Goal: Task Accomplishment & Management: Complete application form

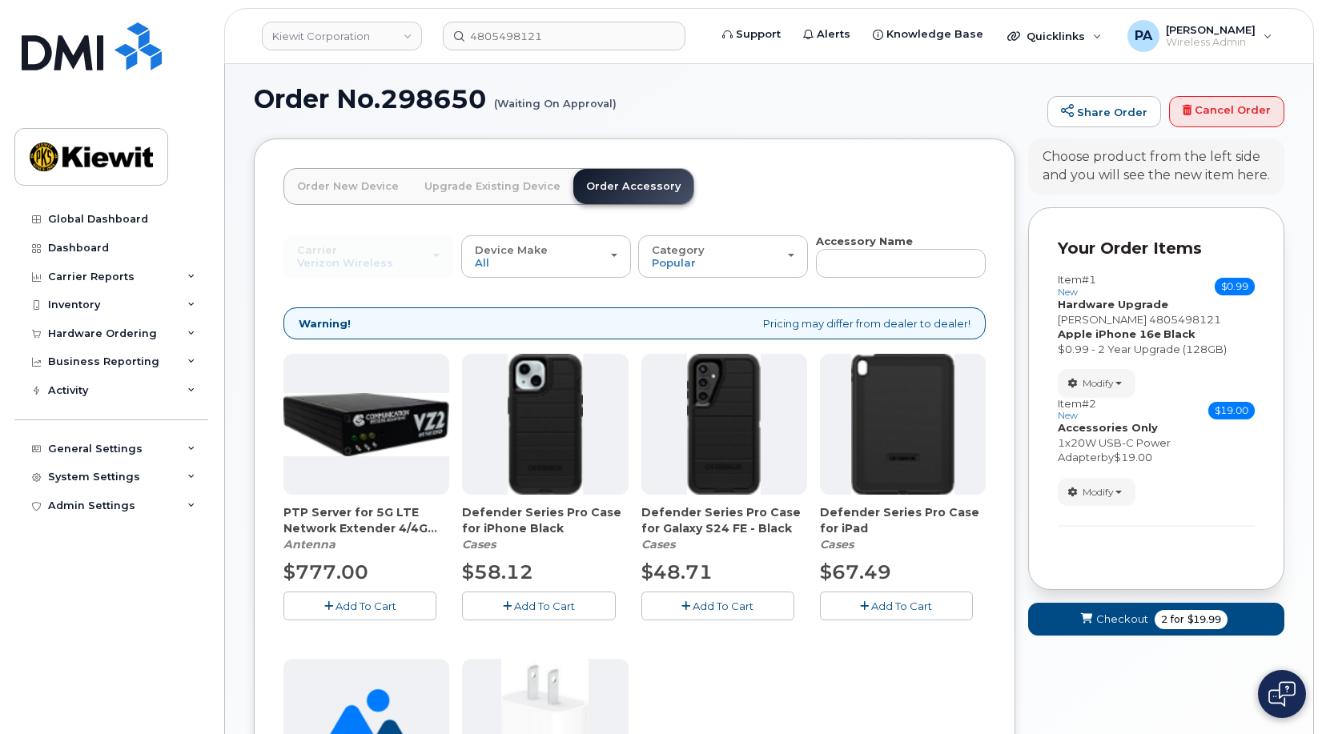
scroll to position [8, 0]
click at [1129, 621] on span "Checkout" at bounding box center [1123, 619] width 52 height 15
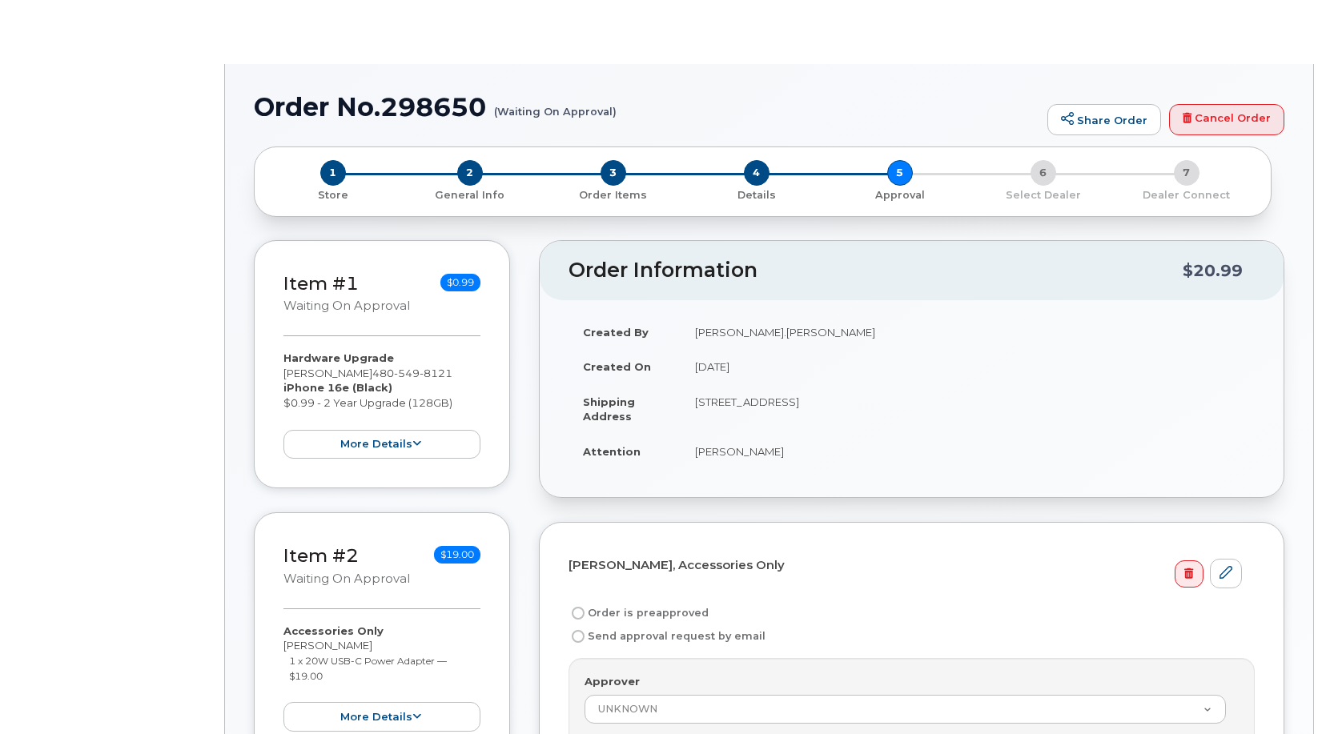
radio input "true"
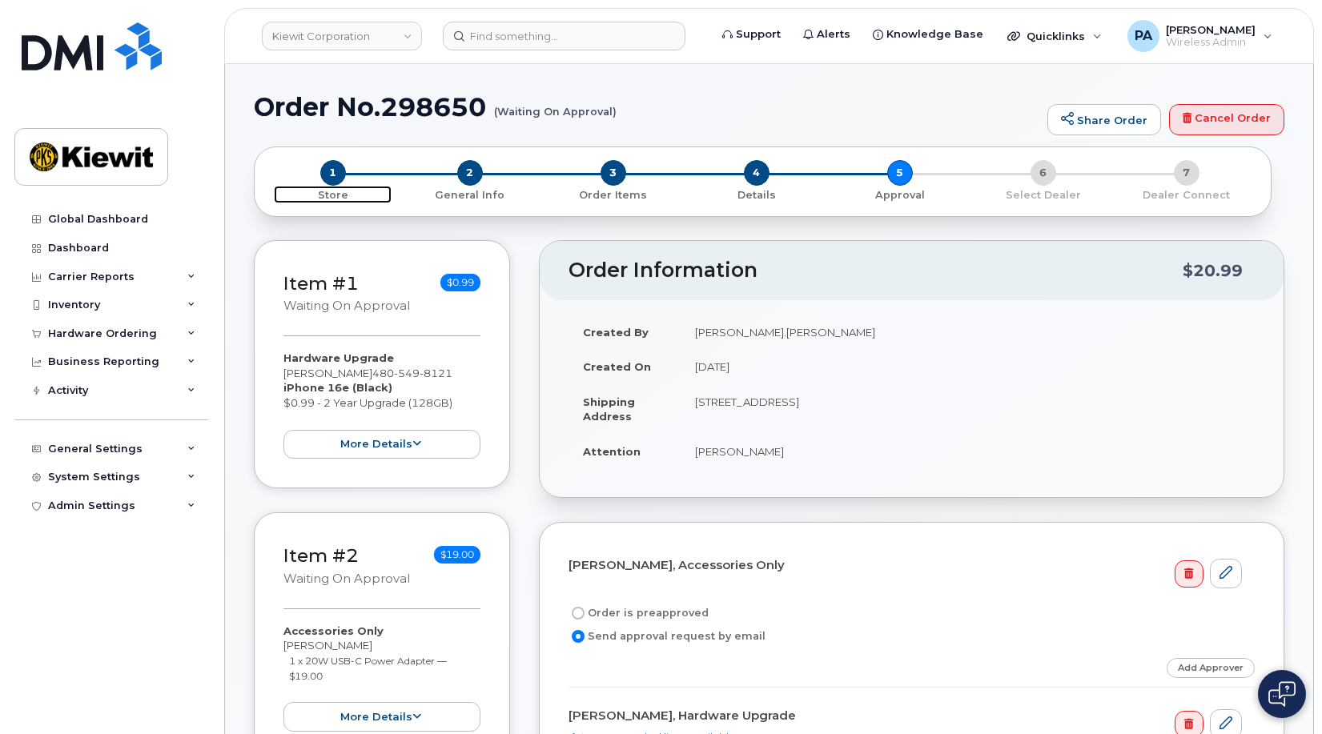
click at [329, 178] on span "1" at bounding box center [333, 173] width 26 height 26
click at [472, 174] on span "2" at bounding box center [470, 173] width 26 height 26
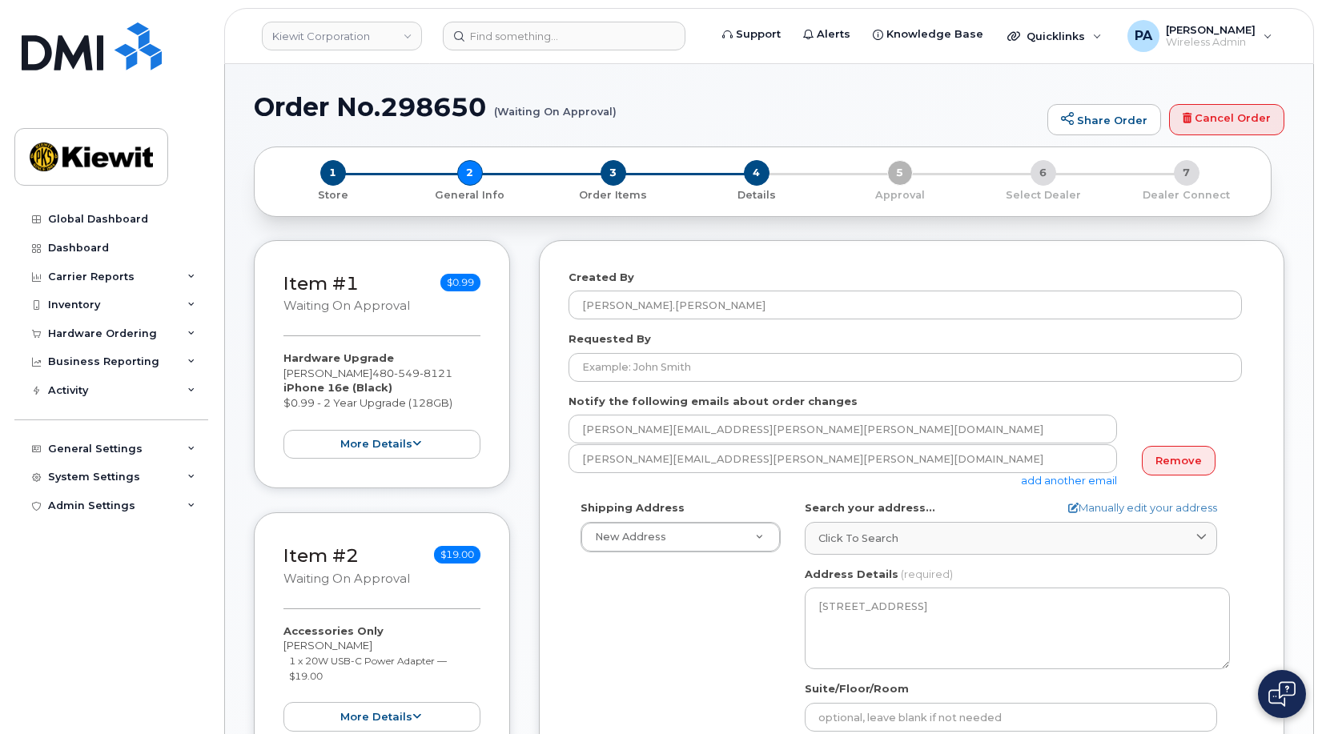
select select
click at [596, 175] on div "3 Order Items" at bounding box center [612, 181] width 143 height 42
click at [622, 178] on span "3" at bounding box center [614, 173] width 26 height 26
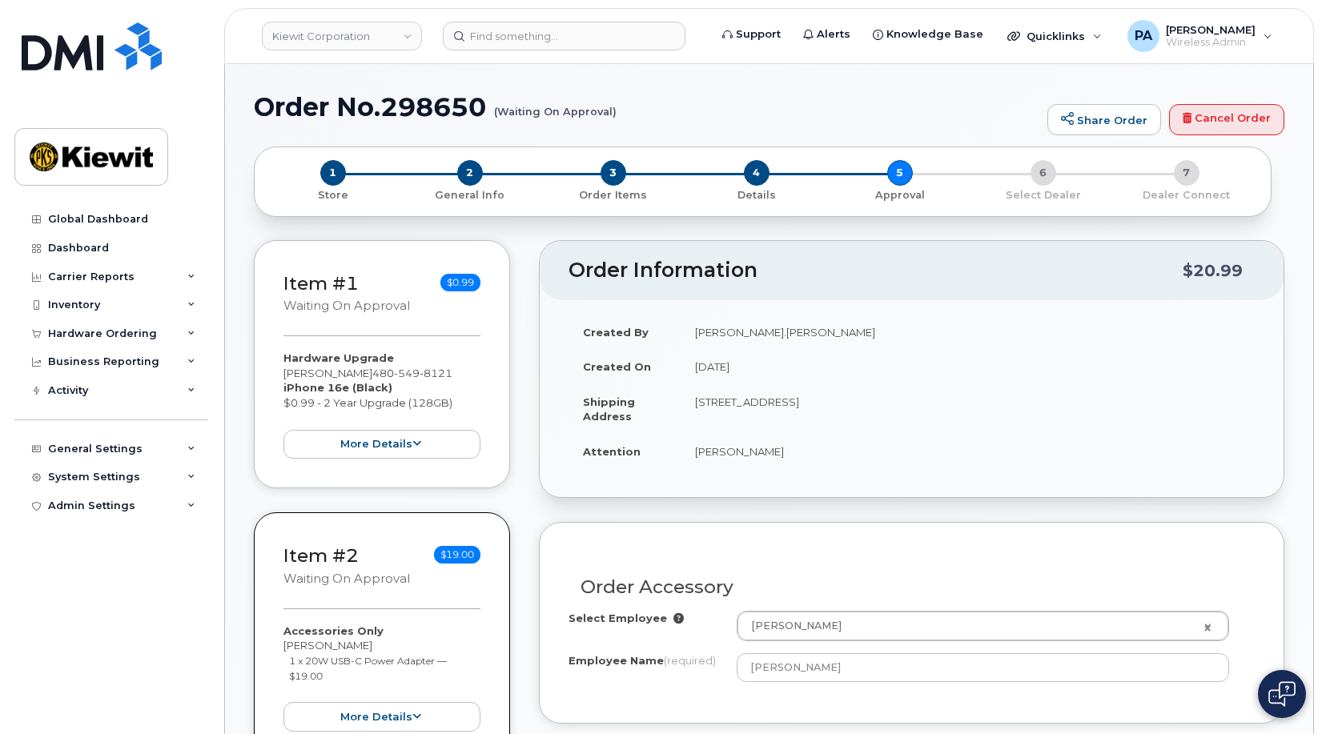
select select
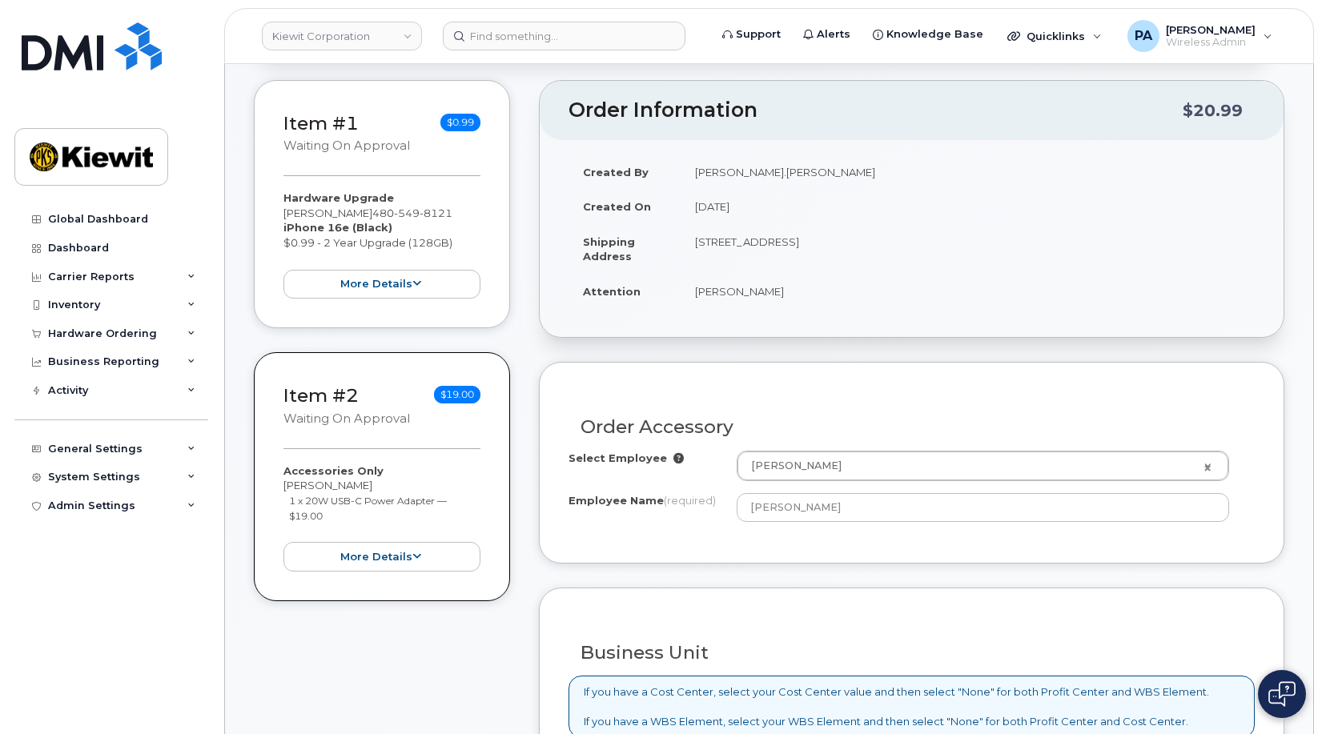
scroll to position [80, 0]
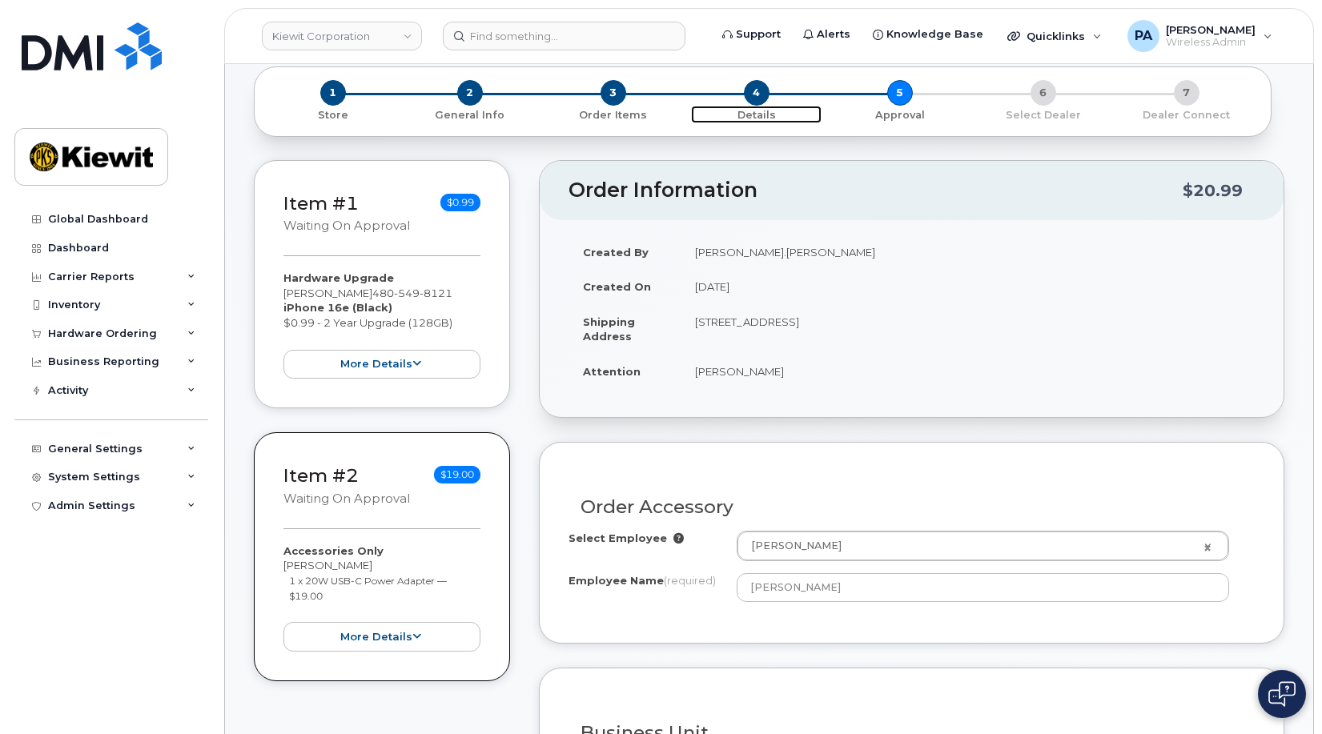
click at [758, 95] on span "4" at bounding box center [757, 93] width 26 height 26
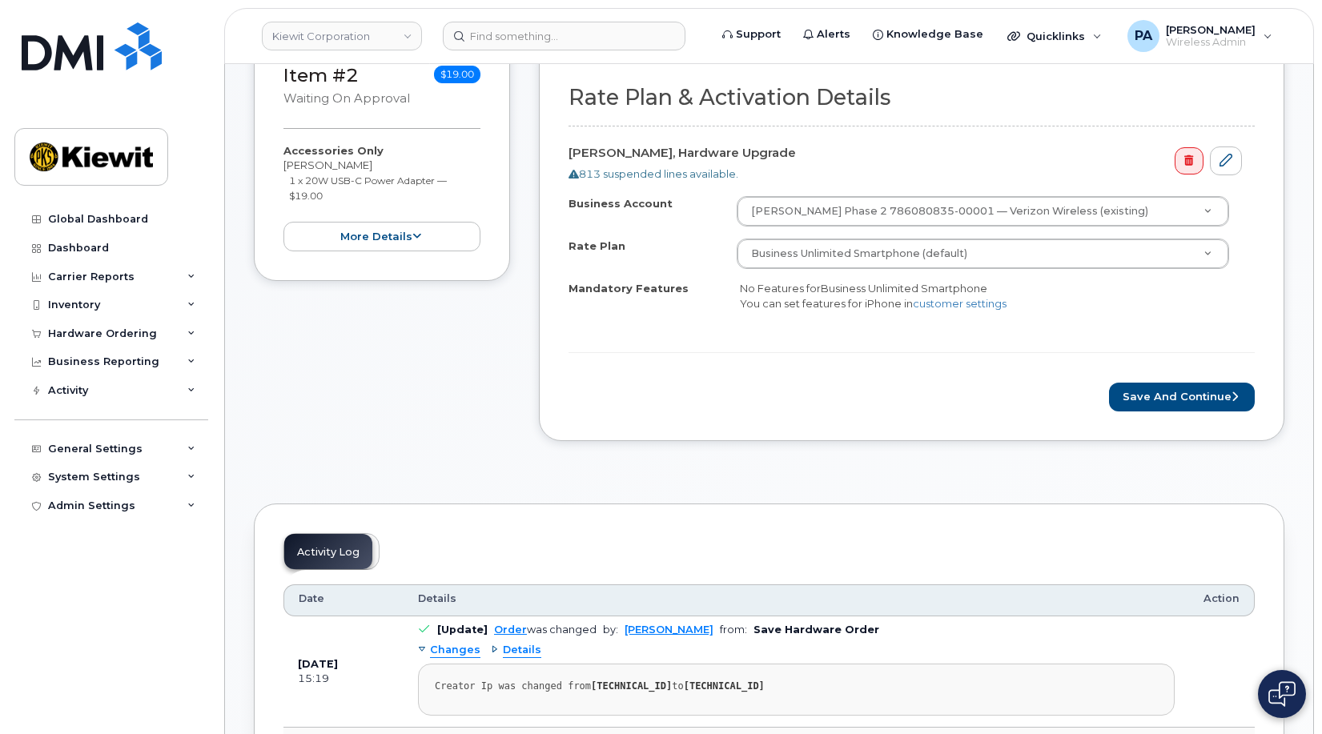
scroll to position [400, 0]
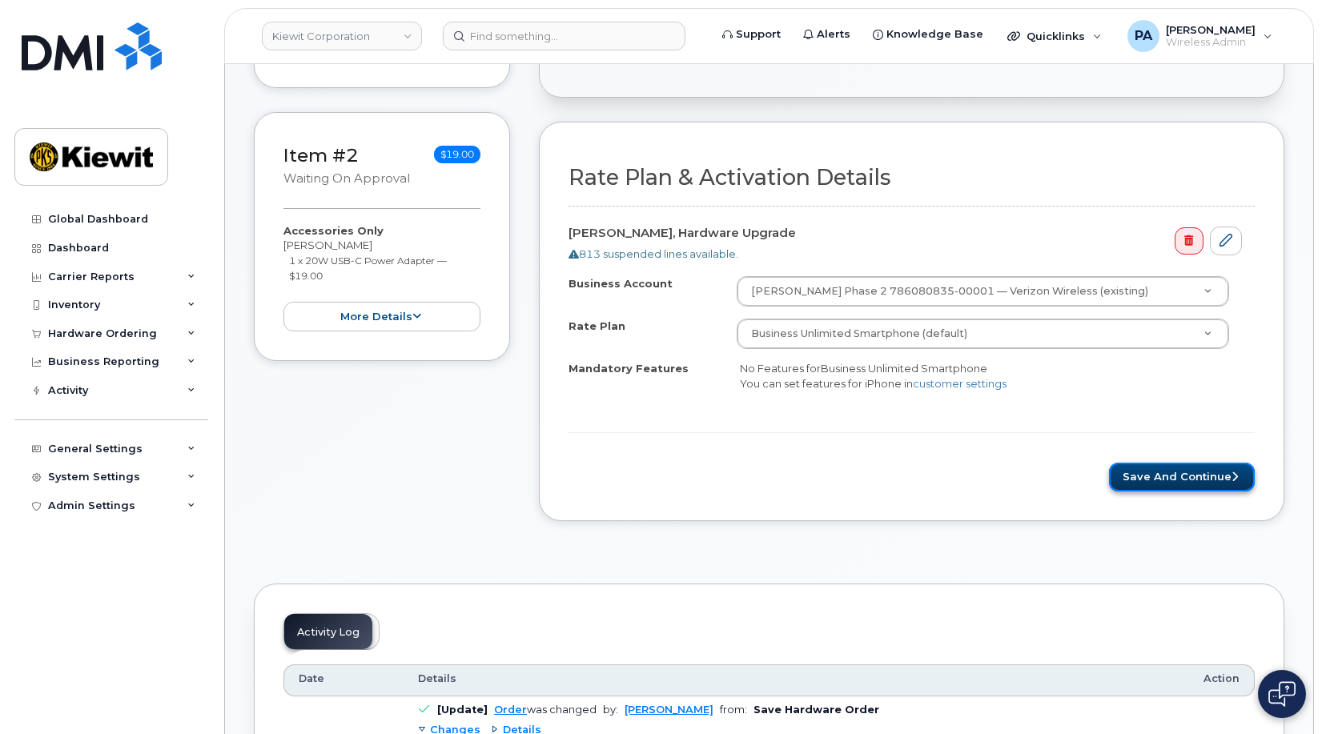
click at [1198, 476] on button "Save and Continue" at bounding box center [1182, 478] width 146 height 30
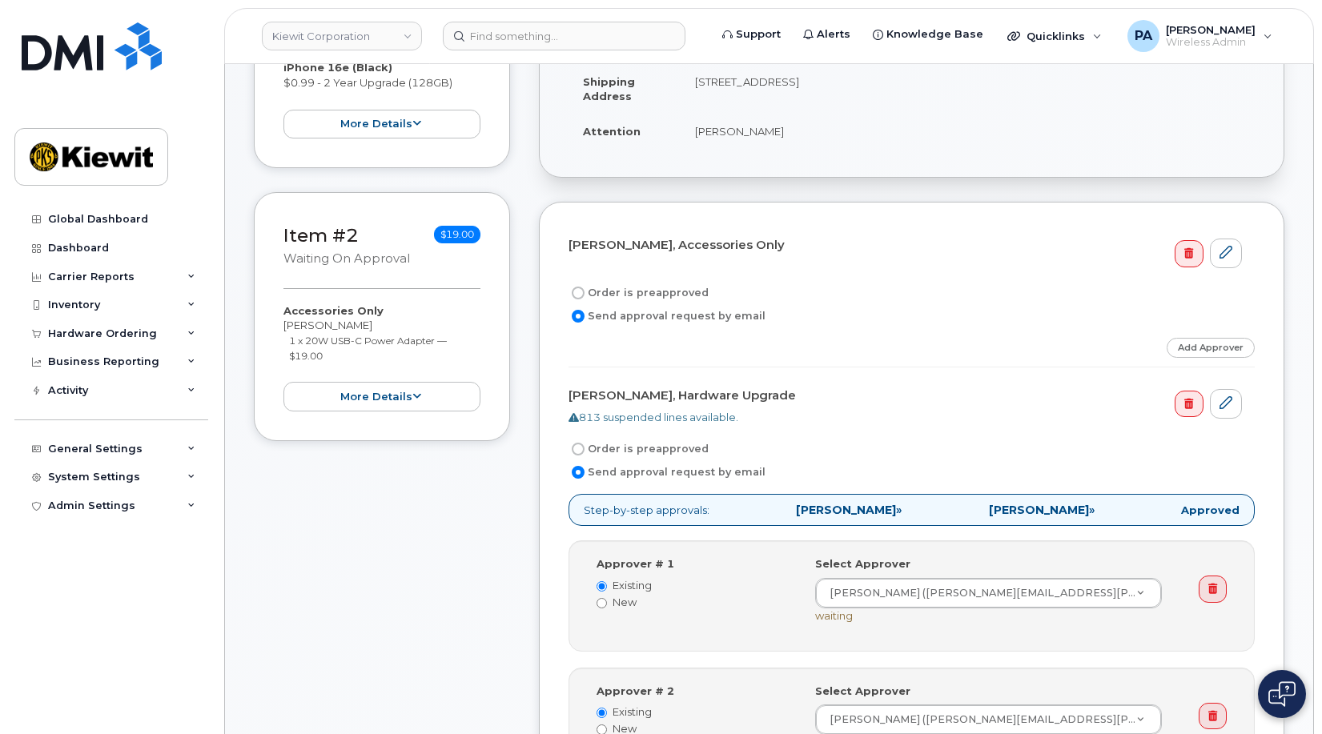
scroll to position [561, 0]
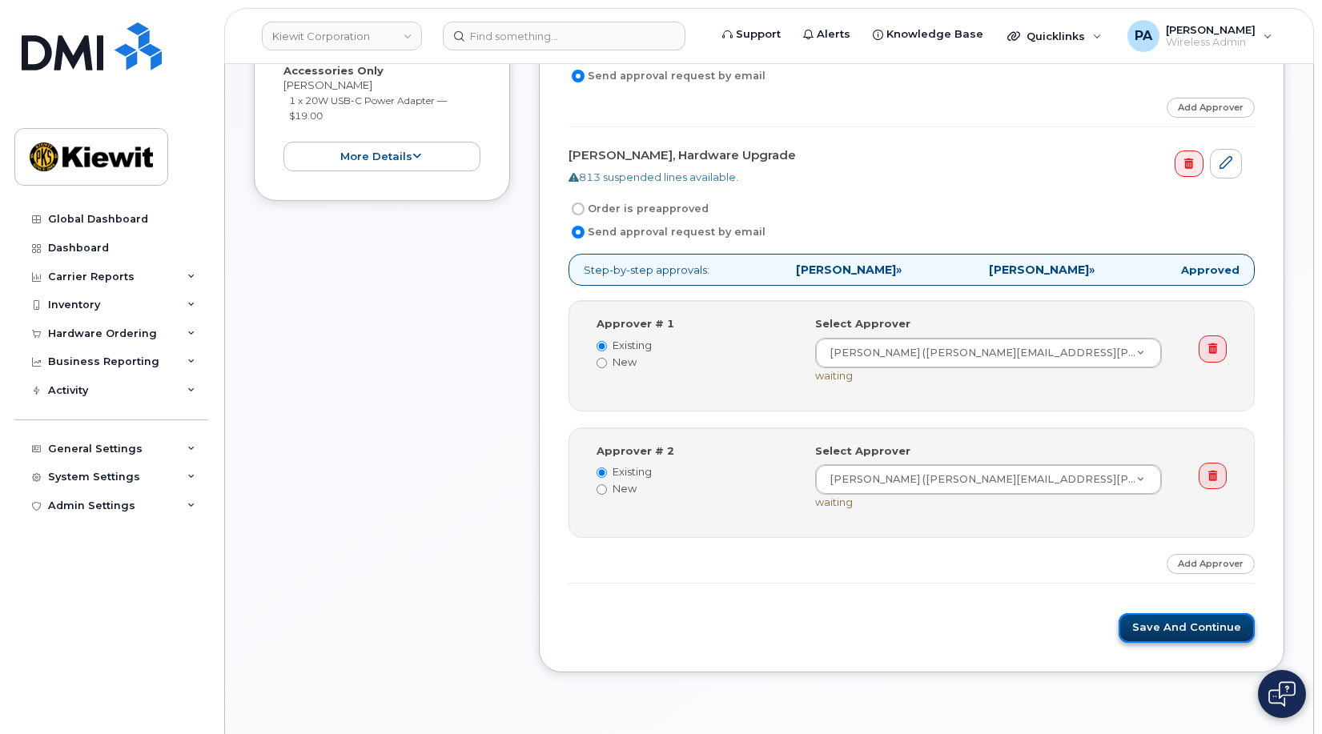
click at [1177, 634] on button "Save and Continue" at bounding box center [1187, 629] width 136 height 30
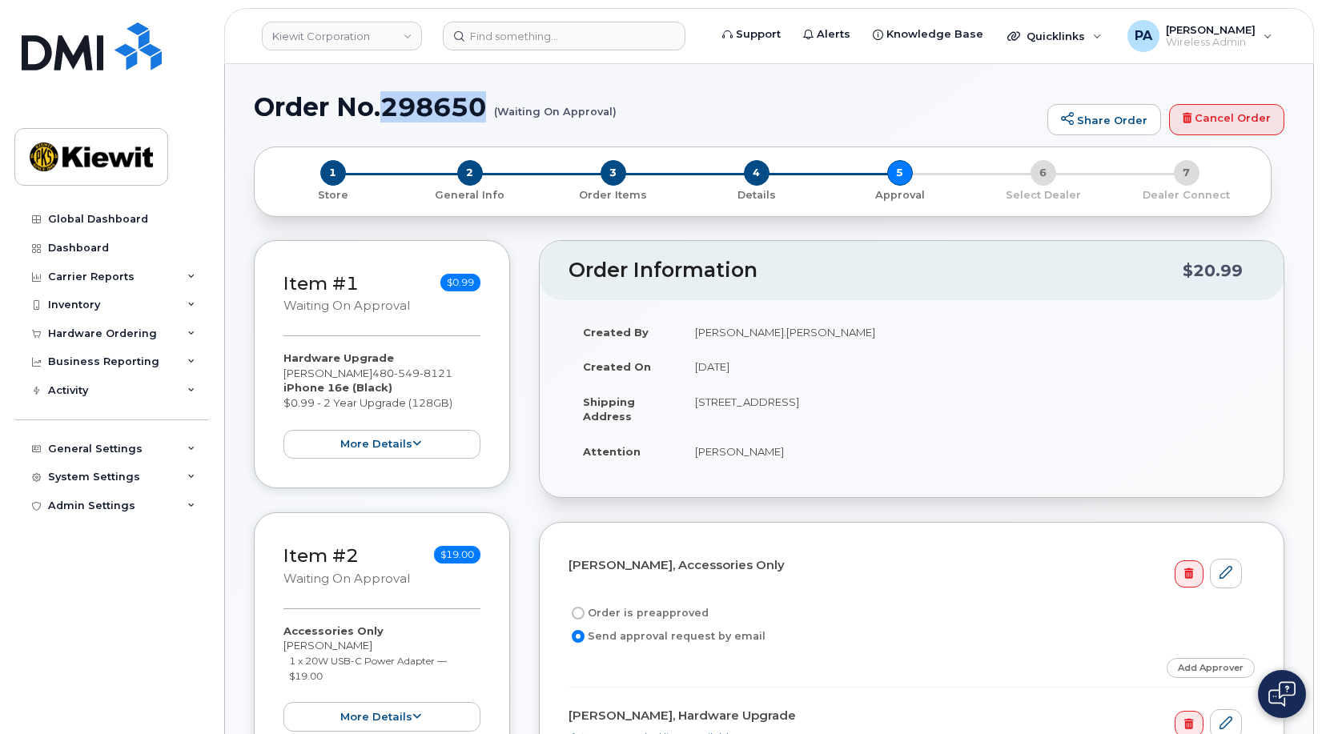
drag, startPoint x: 0, startPoint y: 0, endPoint x: 380, endPoint y: 107, distance: 395.1
click at [380, 107] on h1 "Order No.298650 (Waiting On Approval)" at bounding box center [647, 107] width 786 height 28
copy h1 "298650"
click at [97, 276] on div "Carrier Reports" at bounding box center [91, 277] width 87 height 13
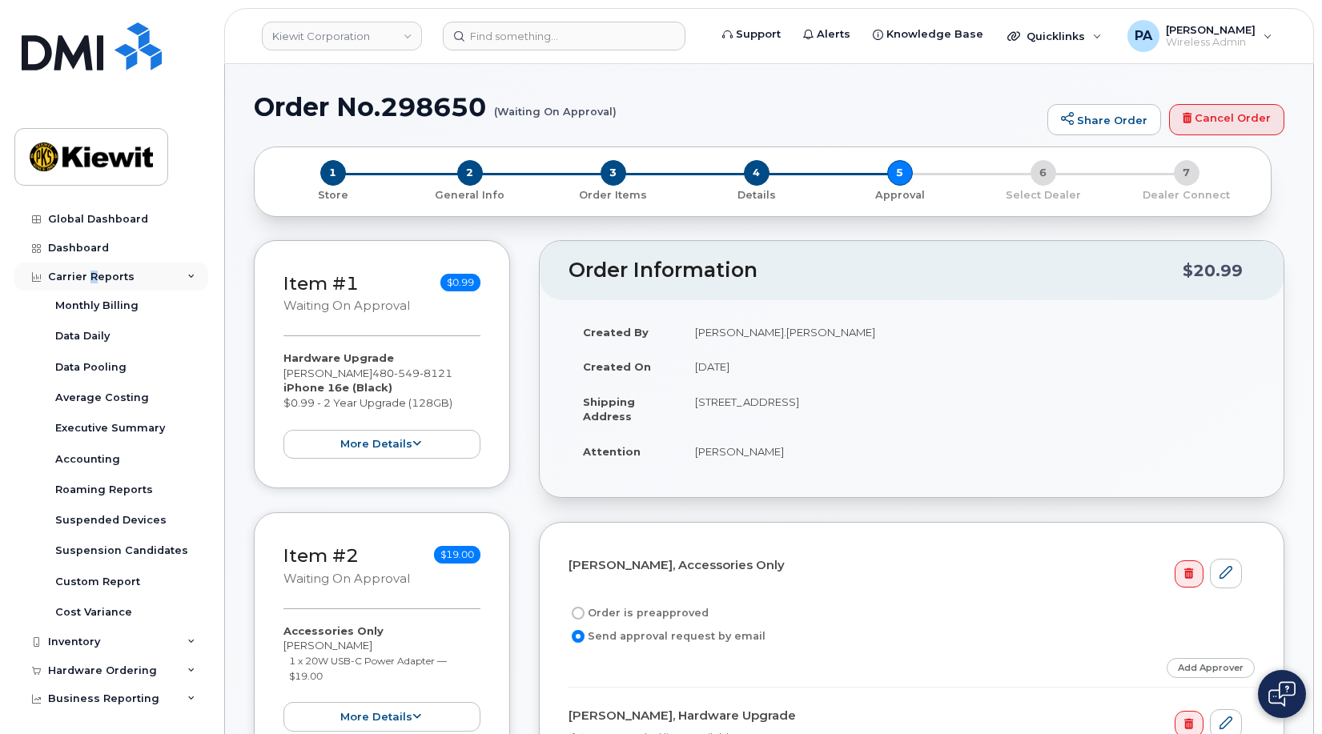
click at [95, 277] on div "Carrier Reports" at bounding box center [91, 277] width 87 height 13
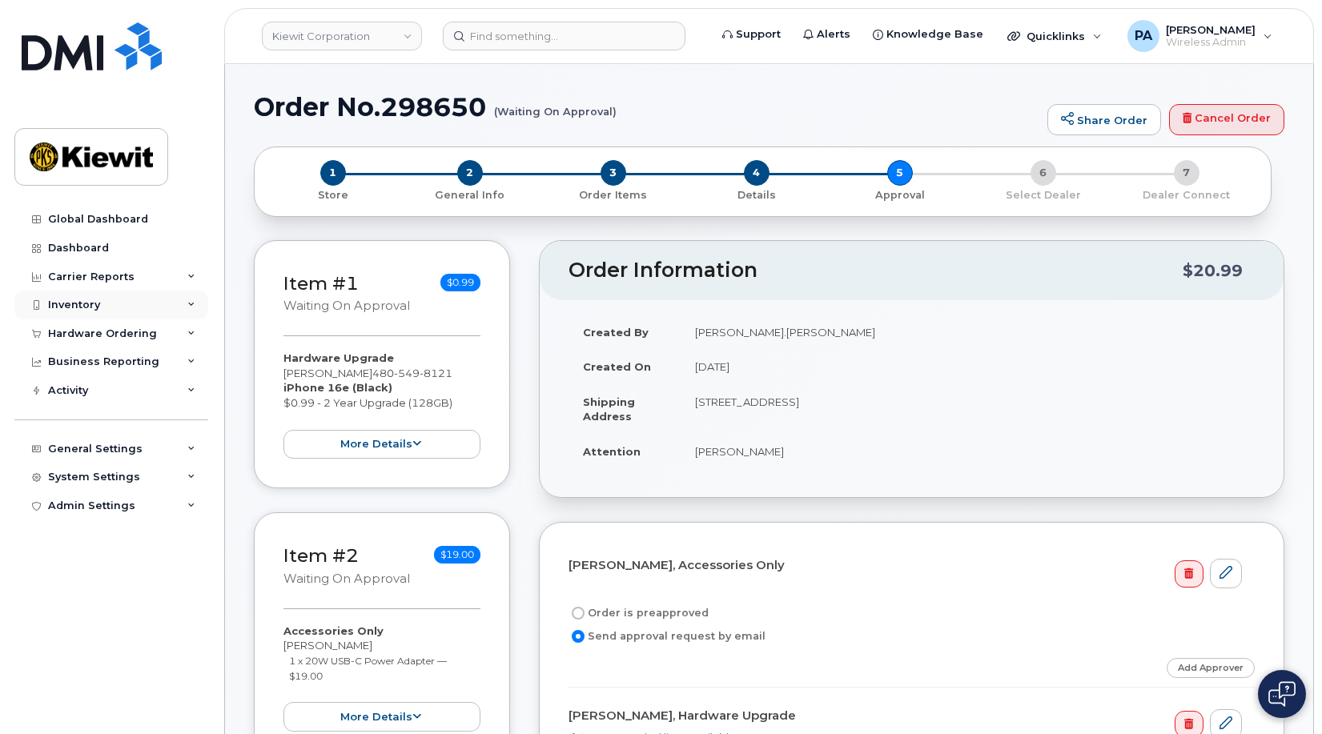
drag, startPoint x: 95, startPoint y: 277, endPoint x: 87, endPoint y: 304, distance: 28.6
click at [87, 304] on div "Inventory" at bounding box center [74, 305] width 52 height 13
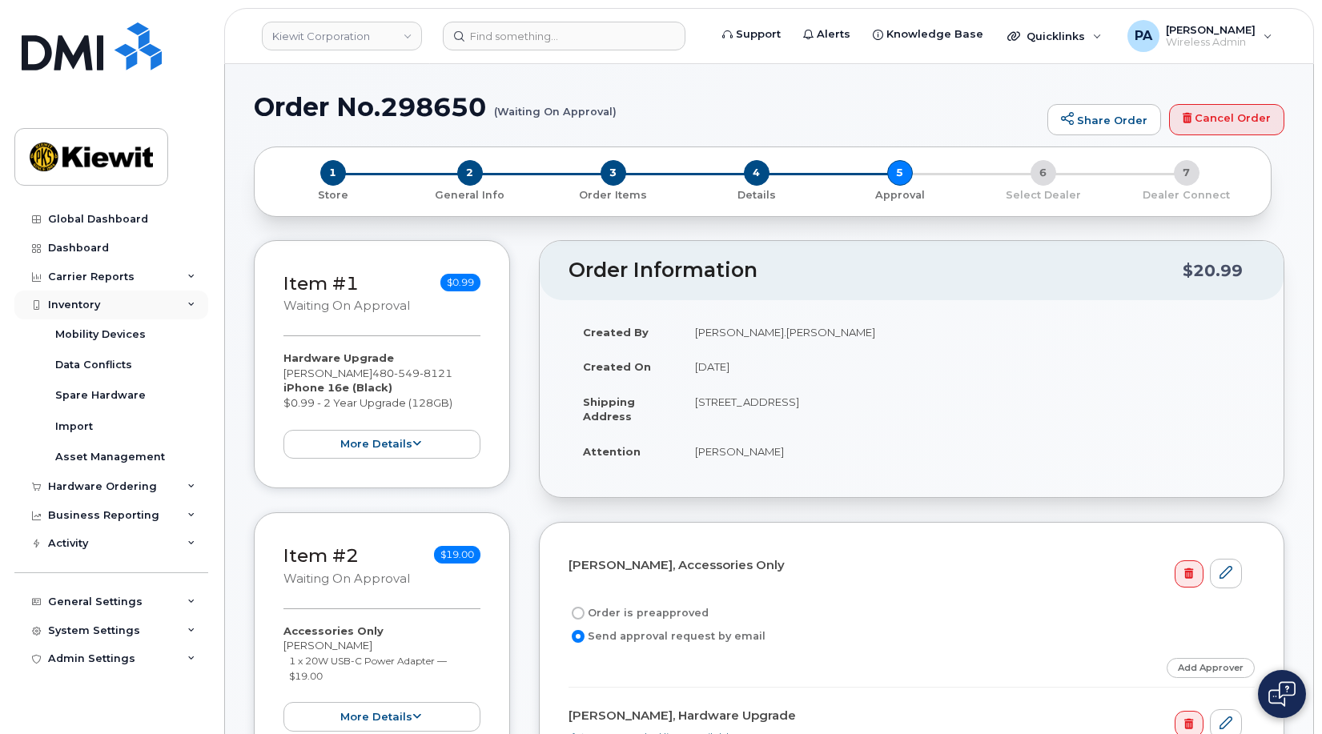
click at [87, 308] on div "Inventory" at bounding box center [74, 305] width 52 height 13
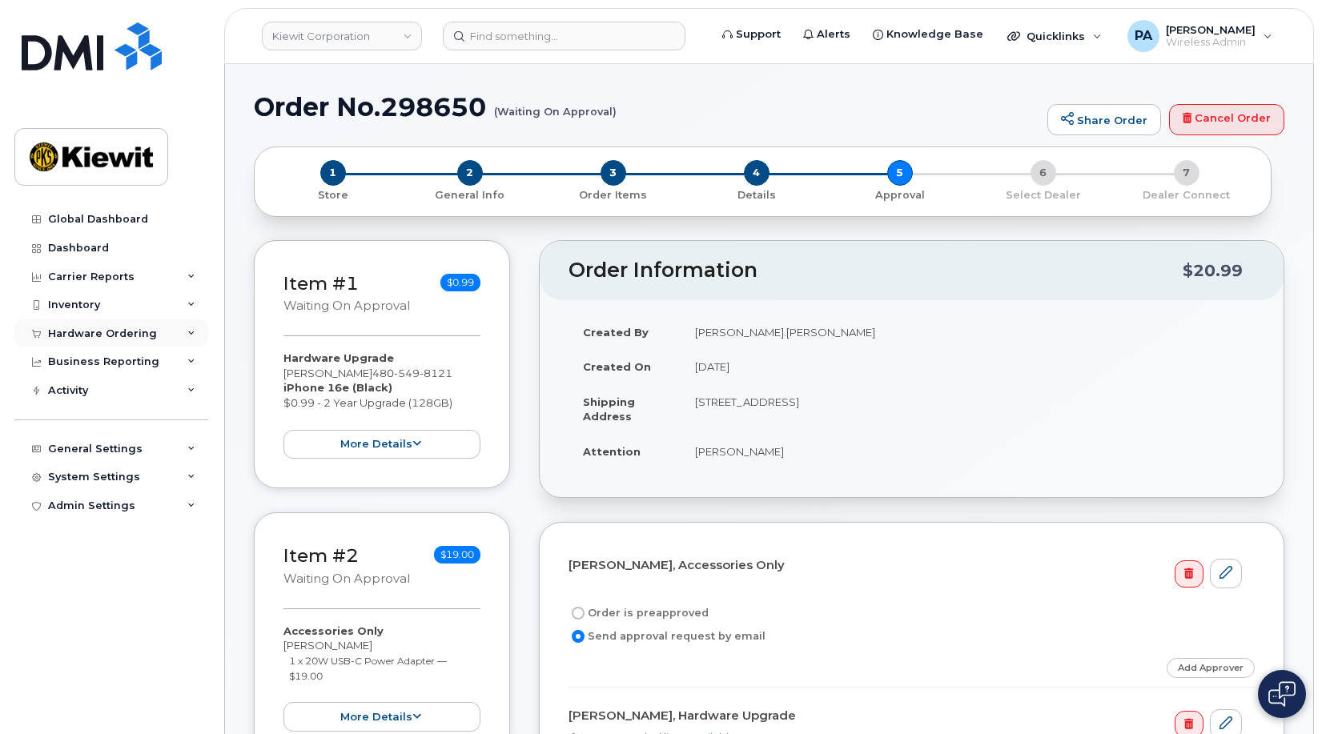
click at [89, 330] on div "Hardware Ordering" at bounding box center [102, 334] width 109 height 13
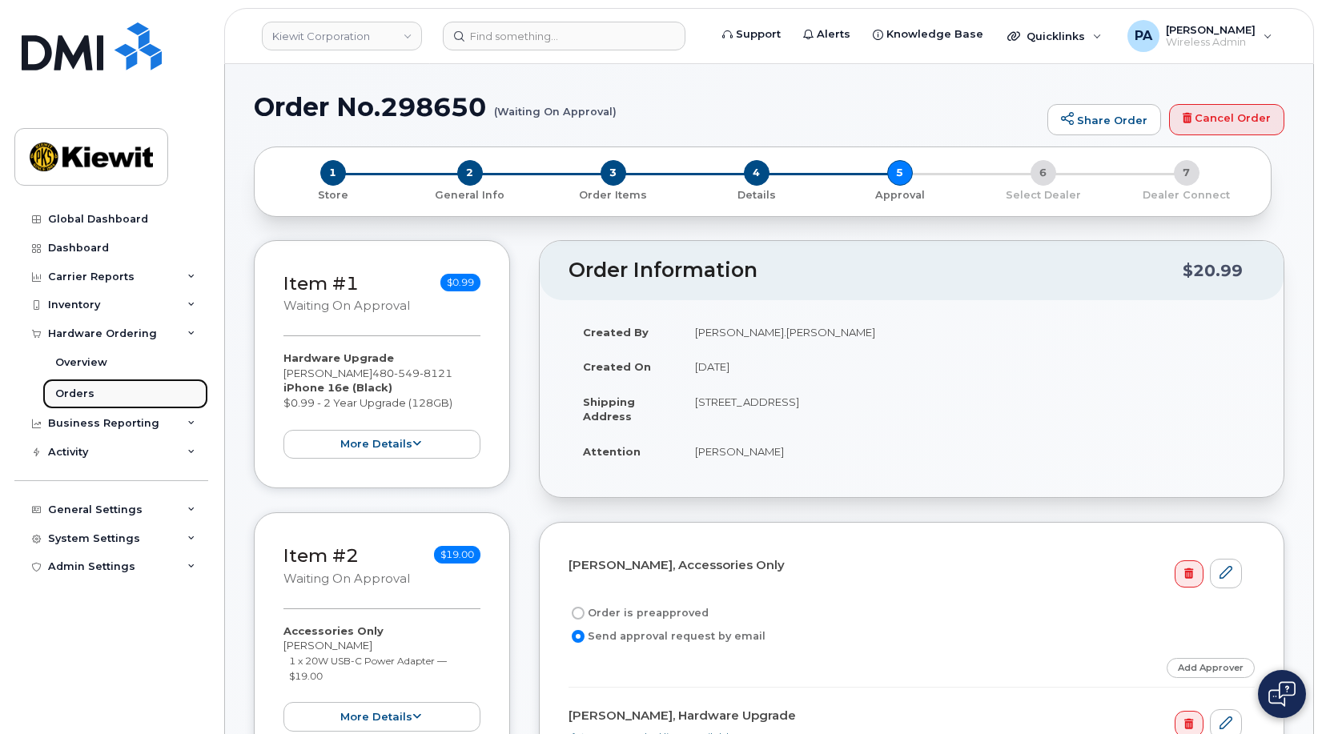
click at [78, 392] on div "Orders" at bounding box center [74, 394] width 39 height 14
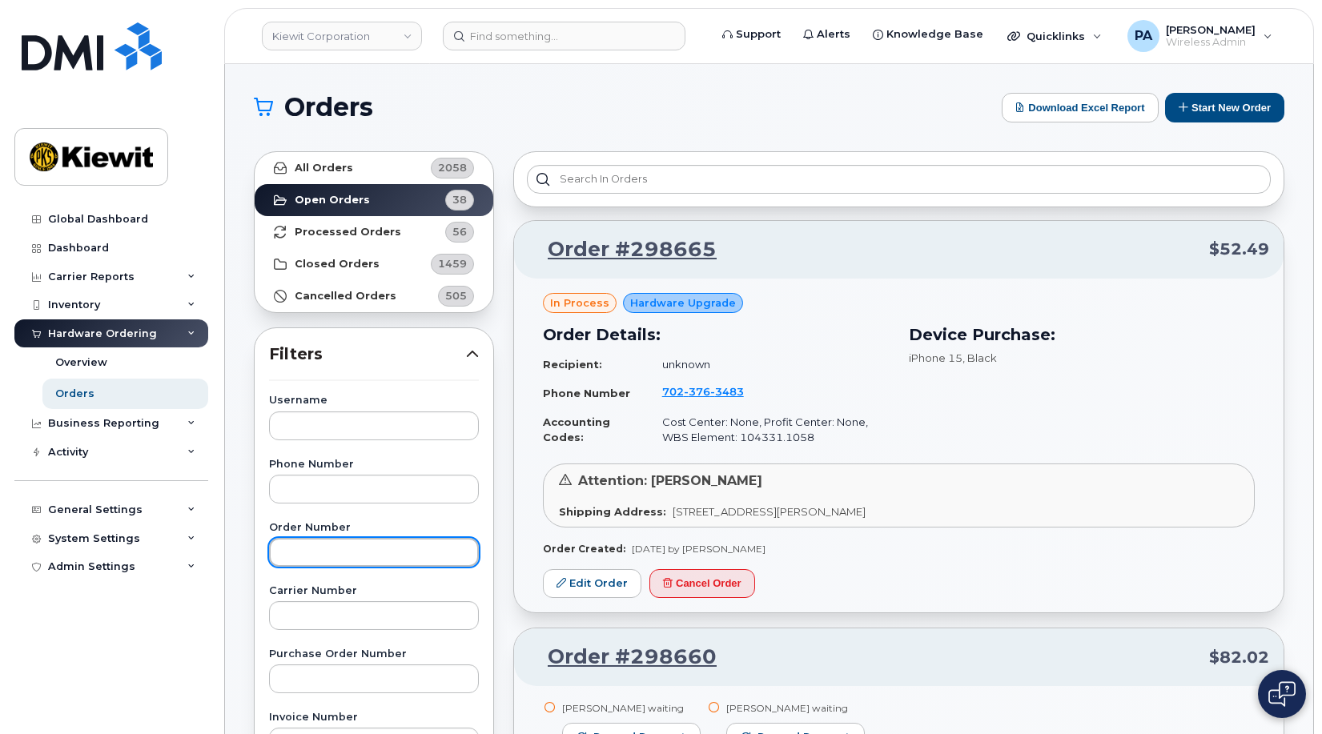
click at [337, 545] on input "text" at bounding box center [374, 552] width 210 height 29
paste input "298650"
type input "298650"
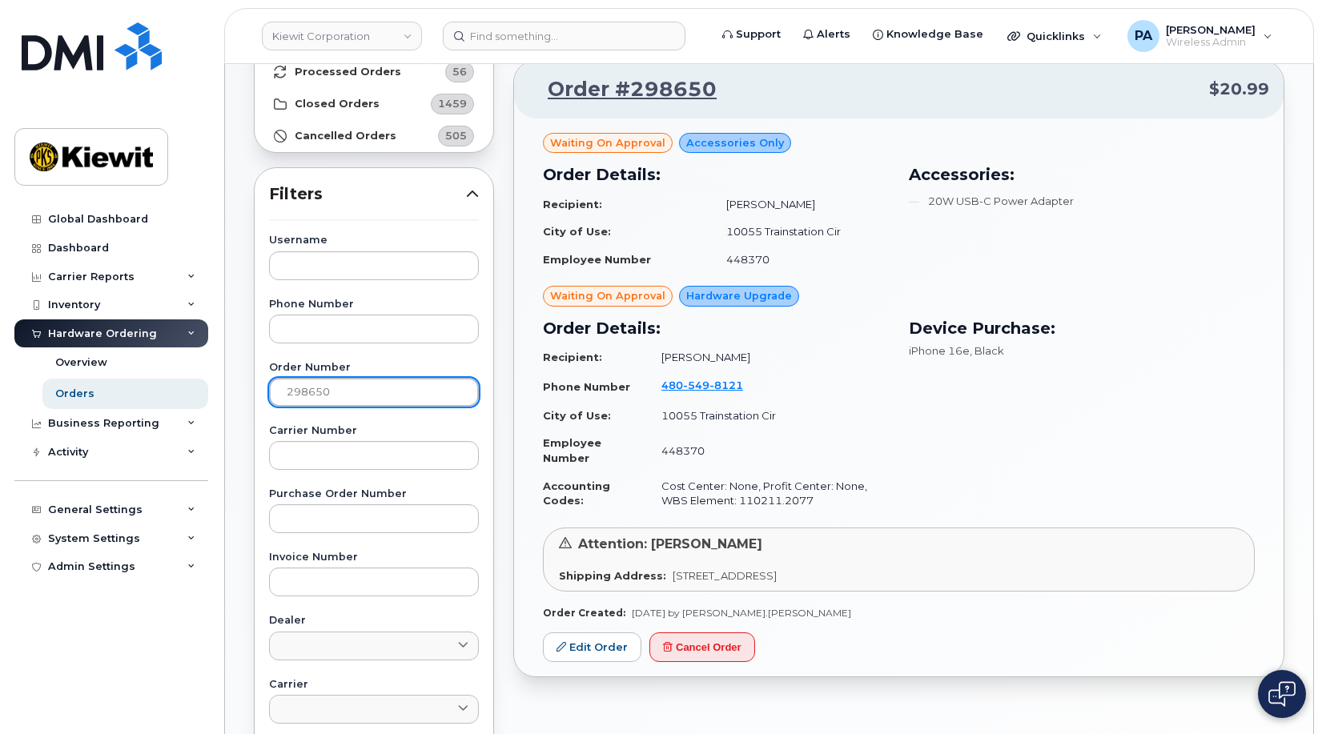
scroll to position [320, 0]
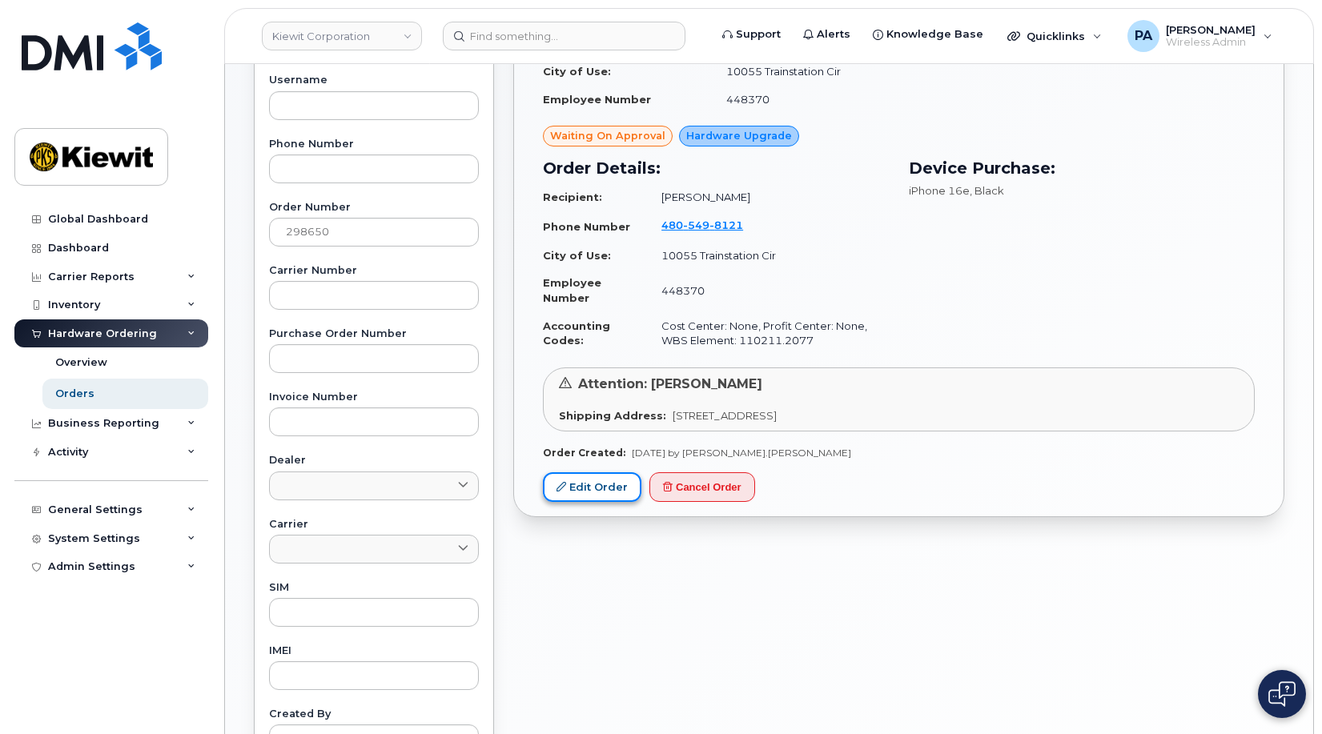
click at [602, 484] on link "Edit Order" at bounding box center [592, 488] width 99 height 30
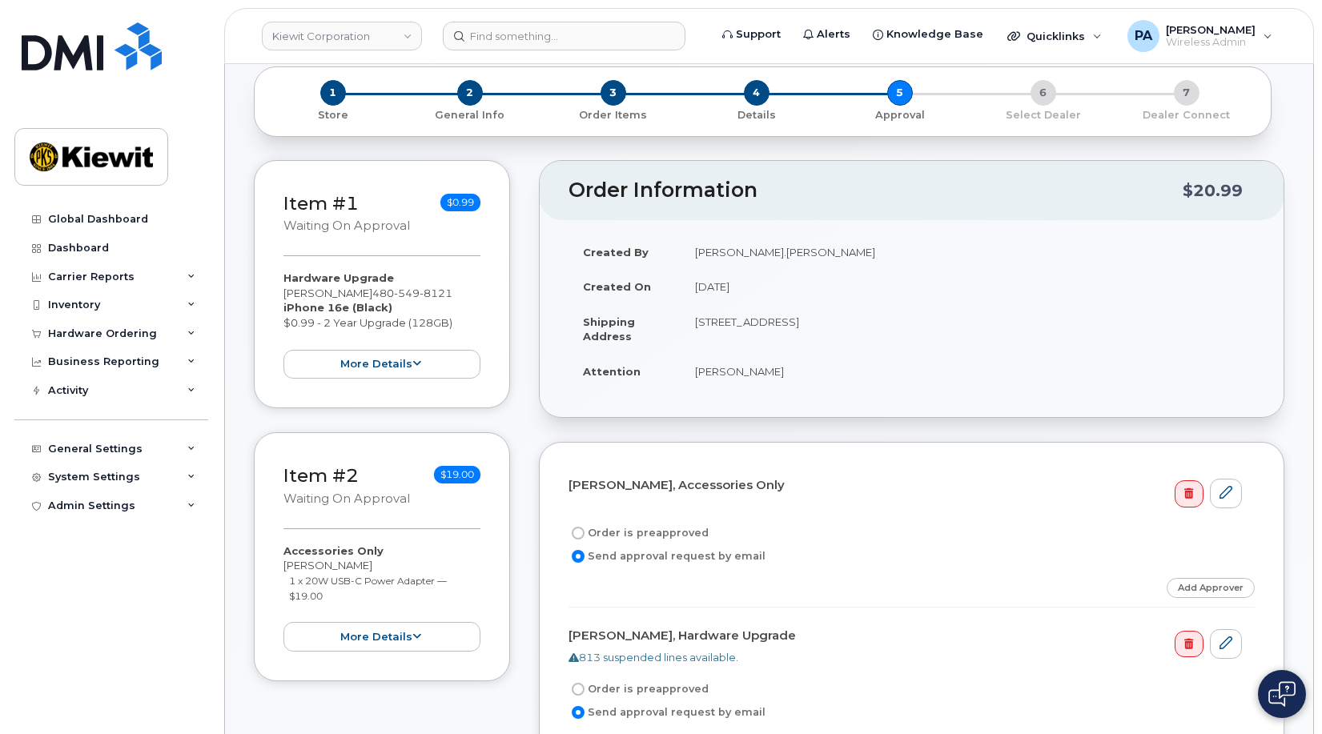
scroll to position [320, 0]
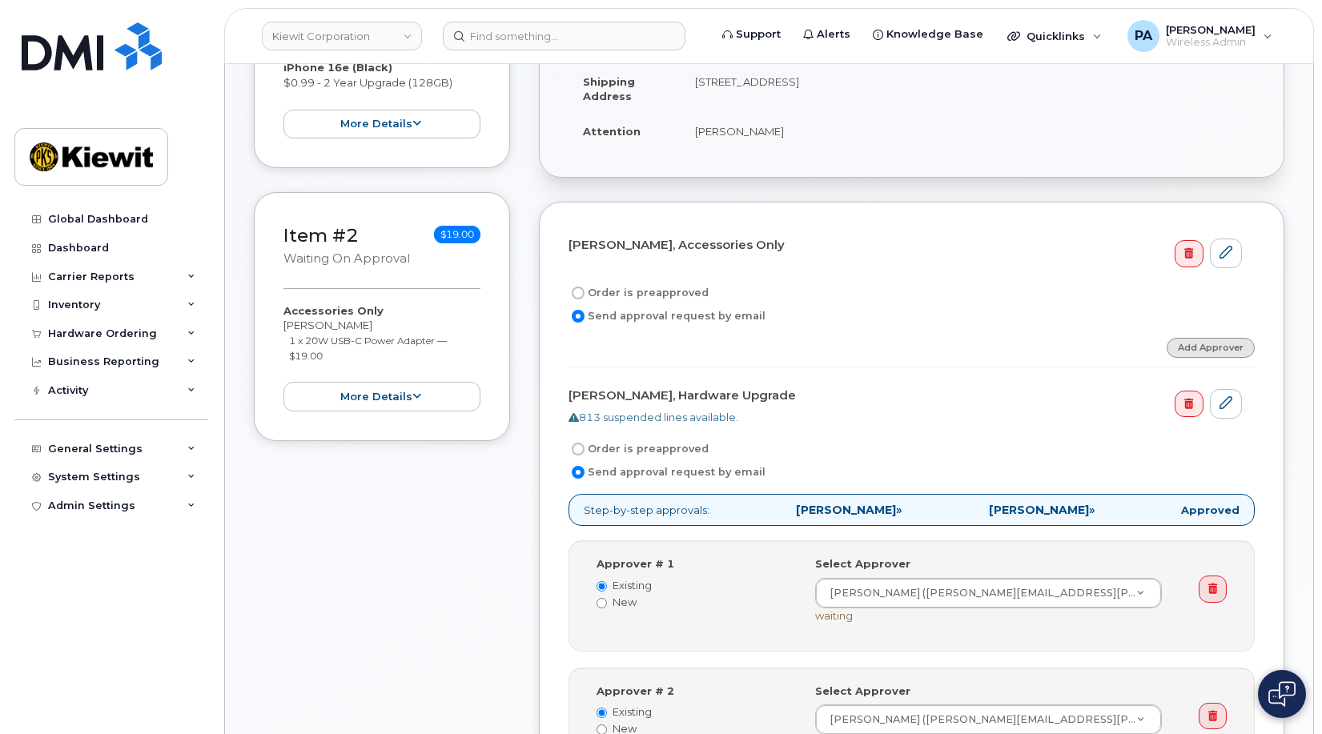
click at [1210, 343] on link "Add Approver" at bounding box center [1211, 348] width 88 height 20
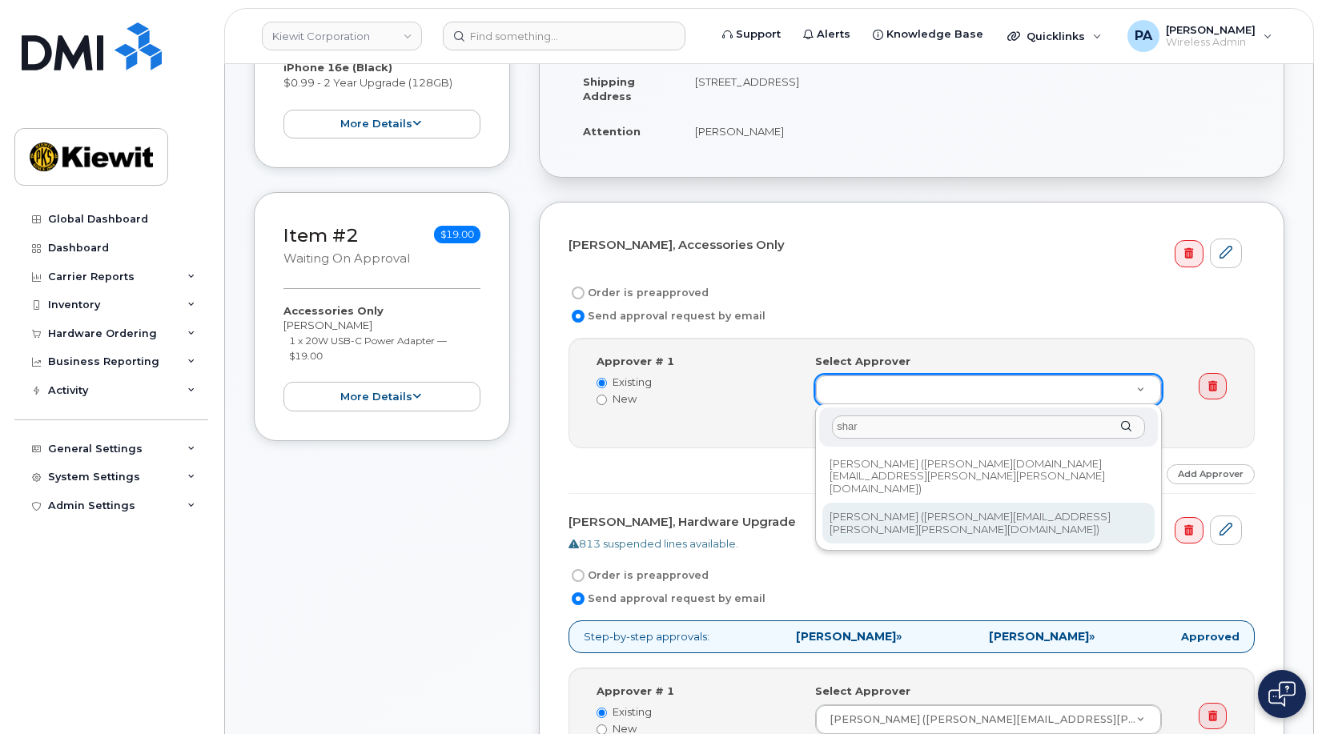
type input "shar"
type input "2150375"
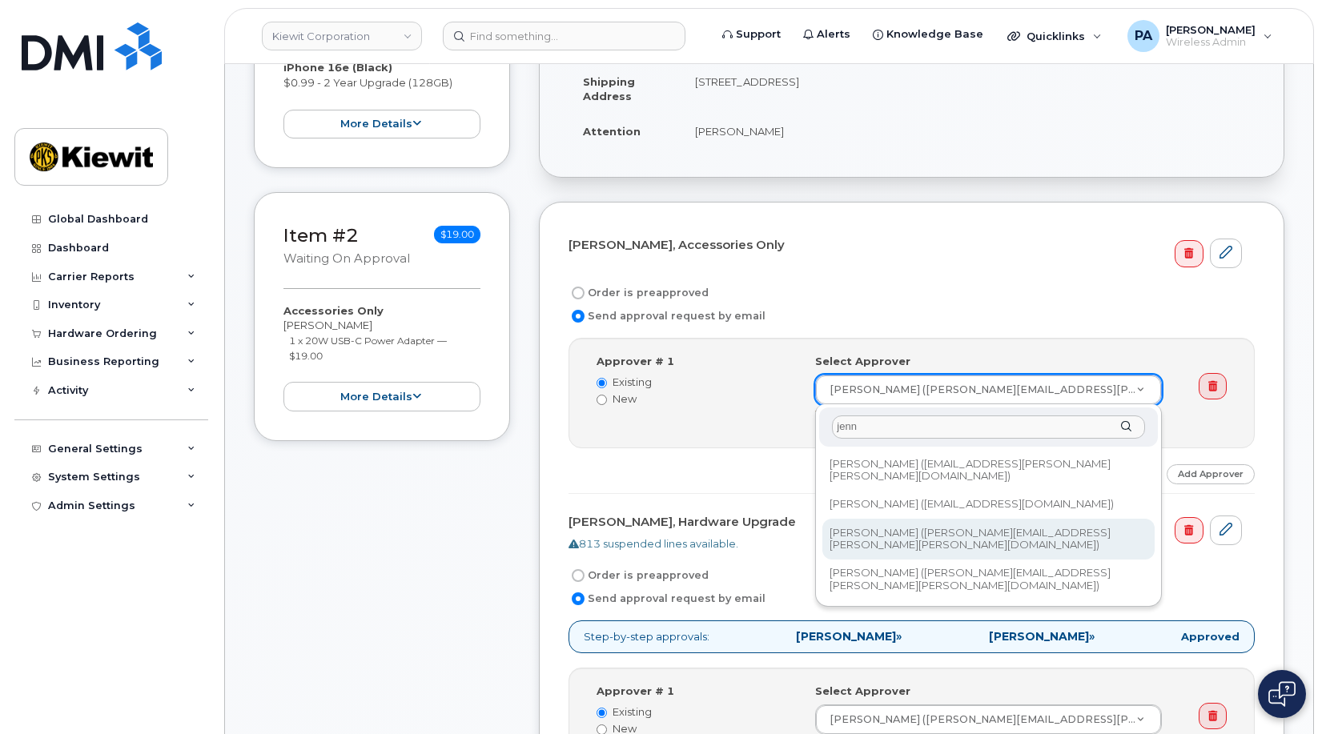
type input "jenn"
type input "2149666"
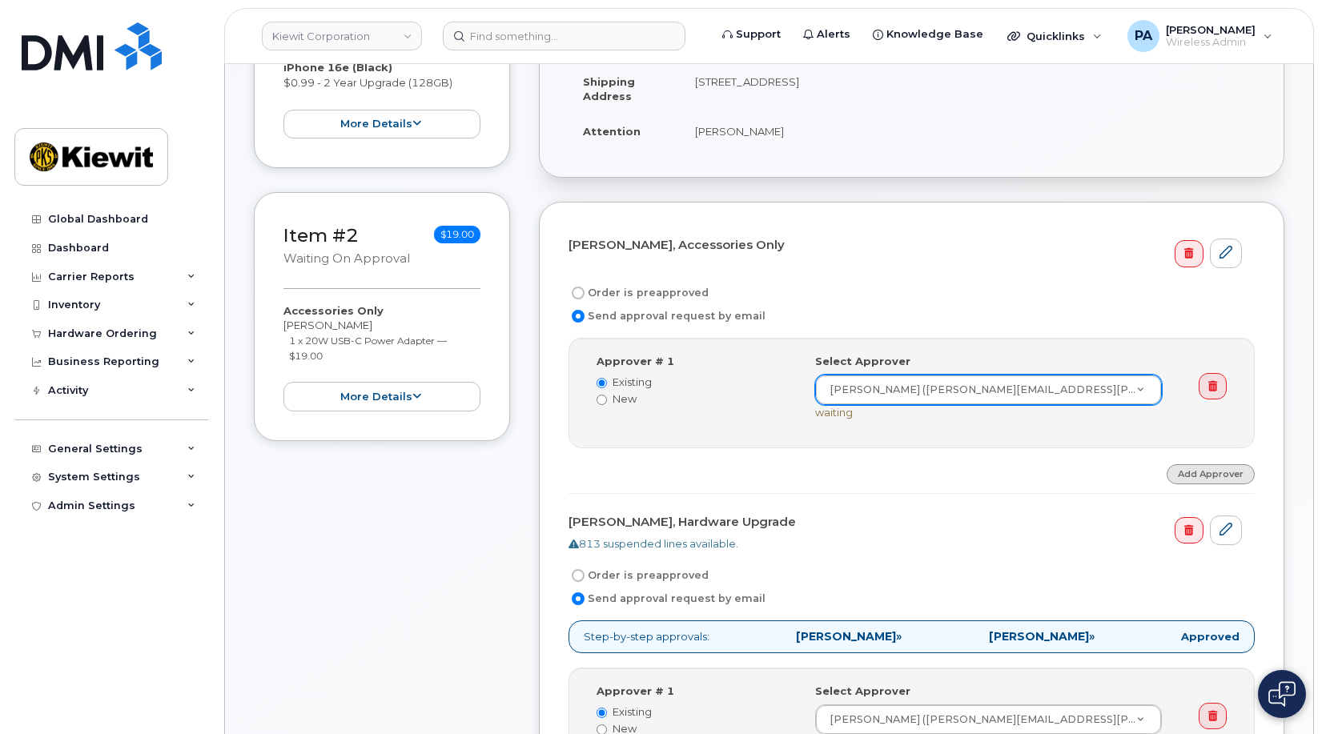
click at [1211, 475] on link "Add Approver" at bounding box center [1211, 475] width 88 height 20
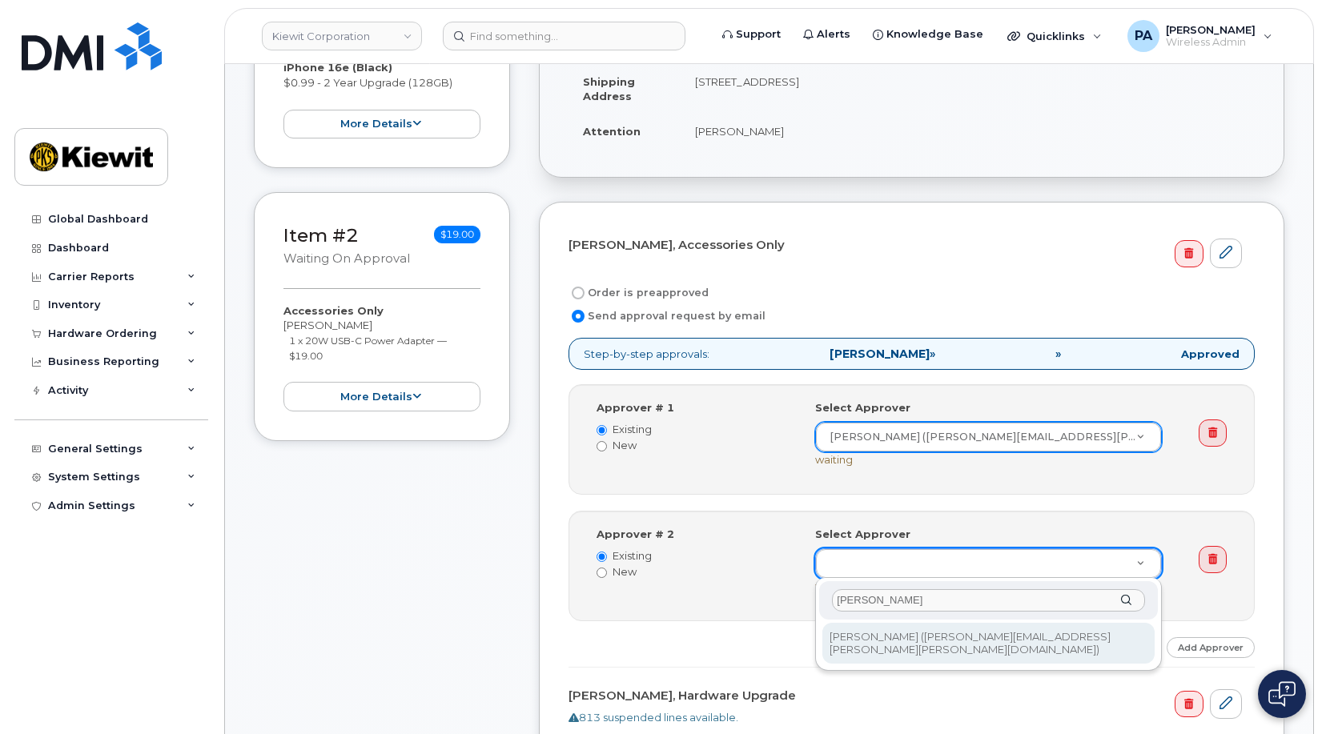
type input "sharon"
type input "2150375"
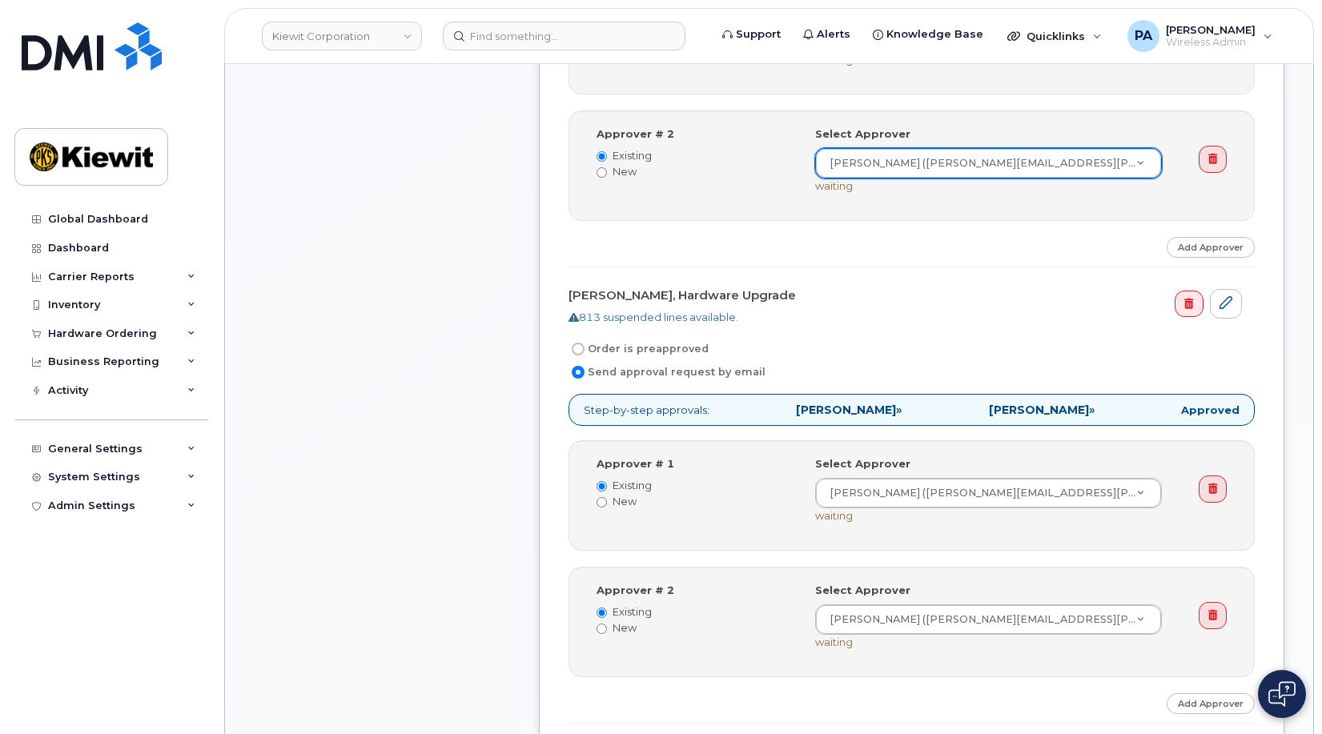
scroll to position [961, 0]
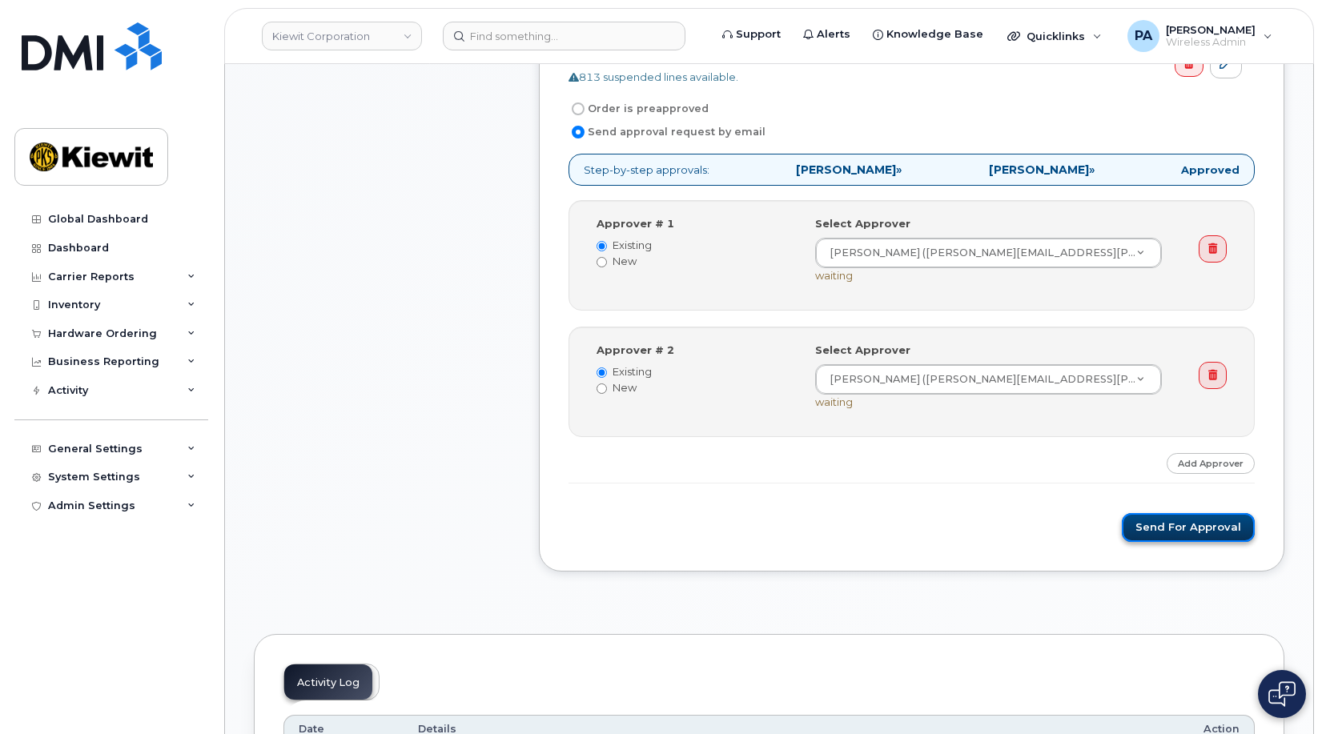
click at [1143, 536] on button "Send for Approval" at bounding box center [1188, 528] width 133 height 30
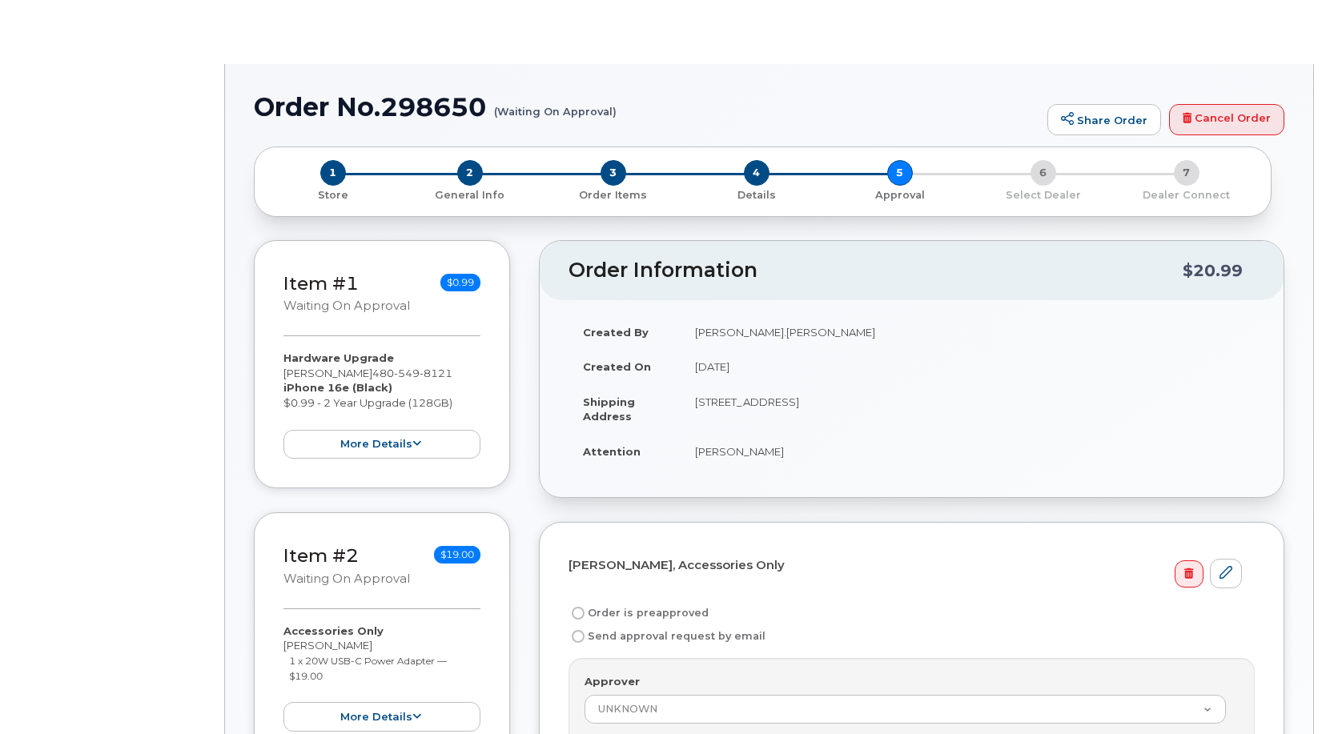
radio input "true"
